Goal: Check status: Check status

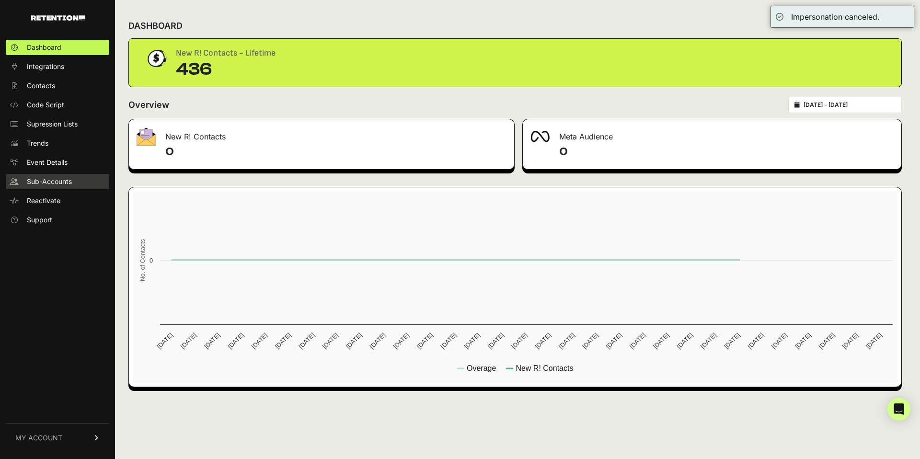
click at [54, 181] on span "Sub-Accounts" at bounding box center [49, 182] width 45 height 10
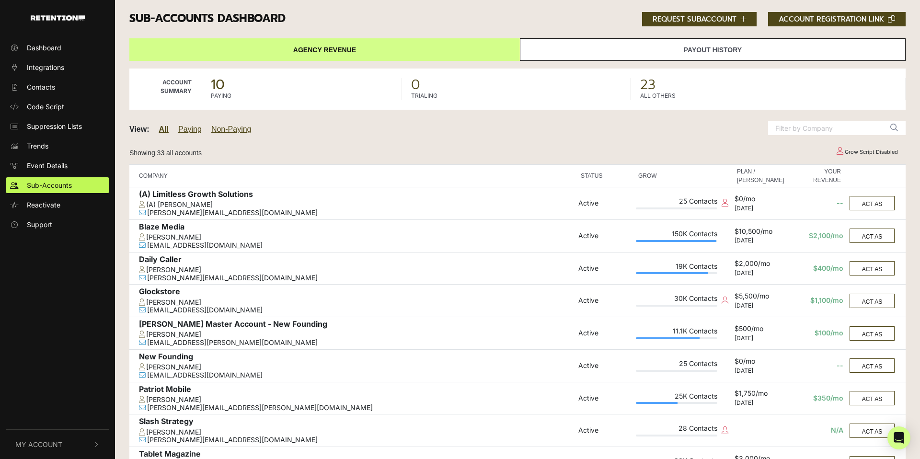
click at [684, 53] on link "Payout History" at bounding box center [713, 49] width 386 height 23
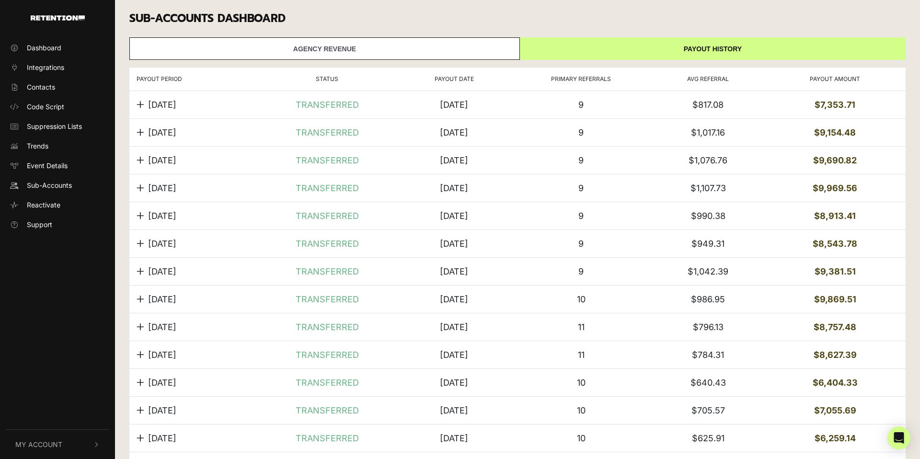
click at [832, 103] on strong "$7,353.71" at bounding box center [834, 105] width 41 height 10
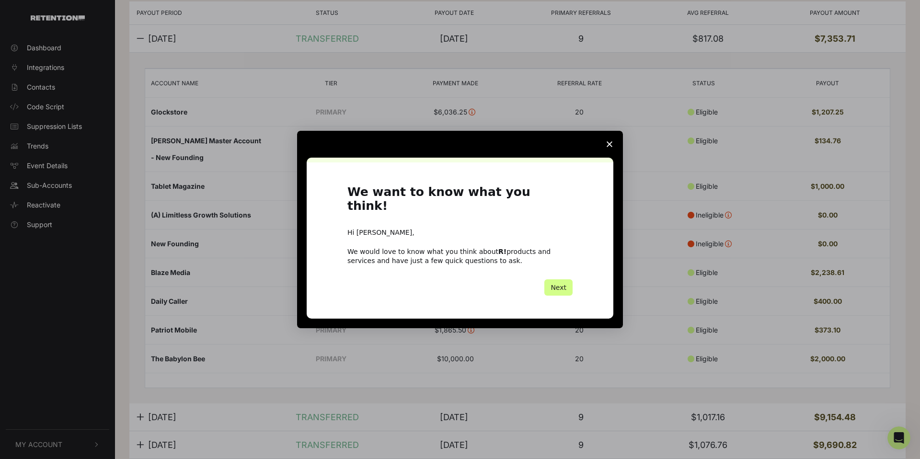
scroll to position [68, 0]
click at [603, 148] on span "Close survey" at bounding box center [609, 144] width 27 height 27
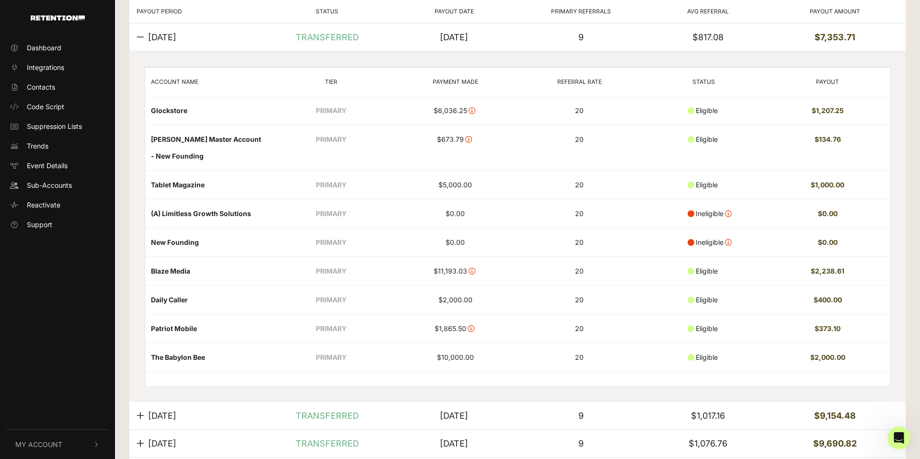
scroll to position [0, 0]
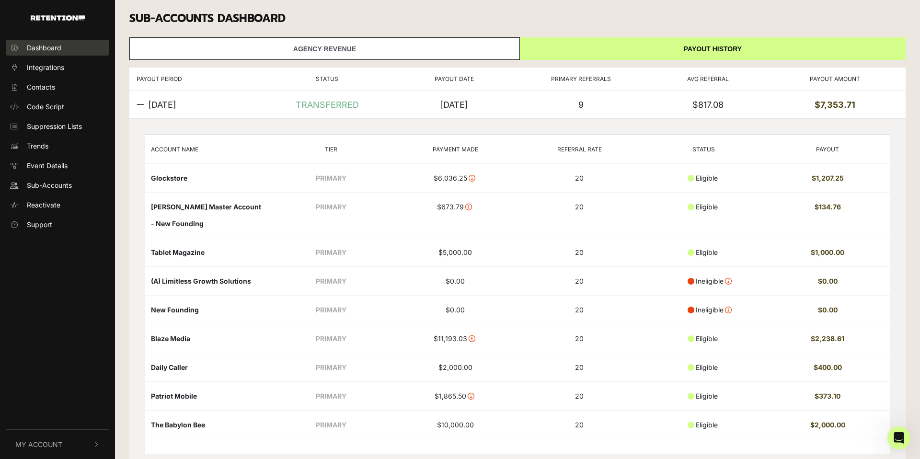
click at [36, 41] on link "Dashboard" at bounding box center [57, 48] width 103 height 16
